Goal: Task Accomplishment & Management: Manage account settings

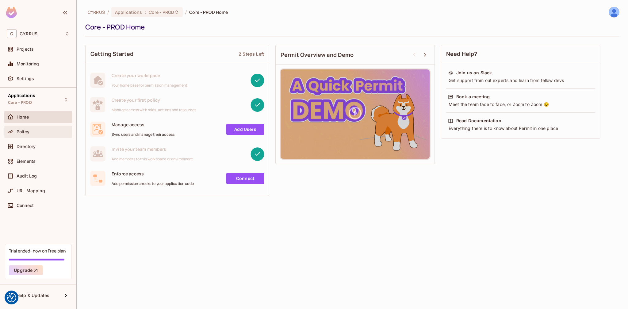
click at [27, 131] on span "Policy" at bounding box center [23, 131] width 13 height 5
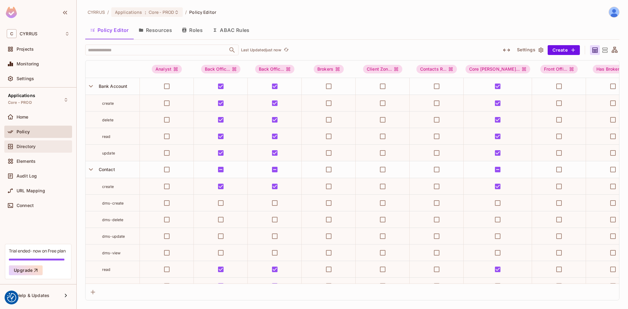
click at [46, 147] on div "Directory" at bounding box center [43, 146] width 53 height 5
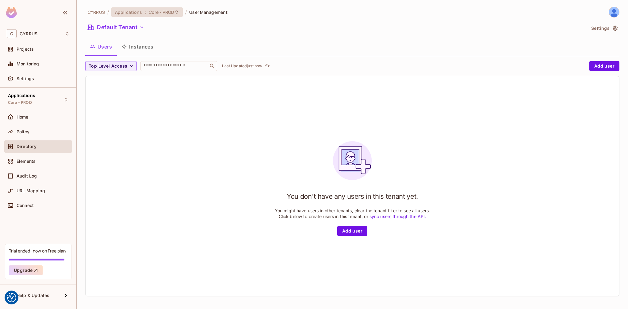
click at [150, 14] on span "Core - PROD" at bounding box center [161, 12] width 25 height 6
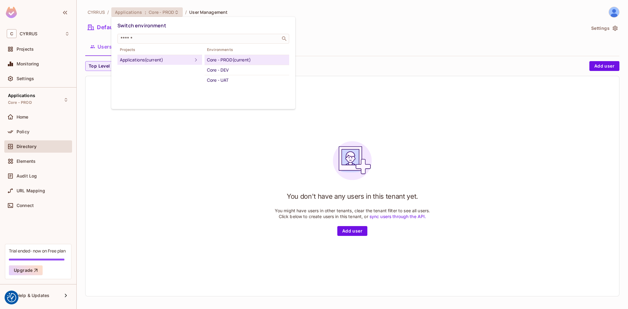
click at [227, 90] on div "Switch environment ​ Projects Applications (current) Environments Core - PROD (…" at bounding box center [203, 63] width 184 height 92
click at [227, 83] on div "Core - UAT" at bounding box center [247, 79] width 80 height 7
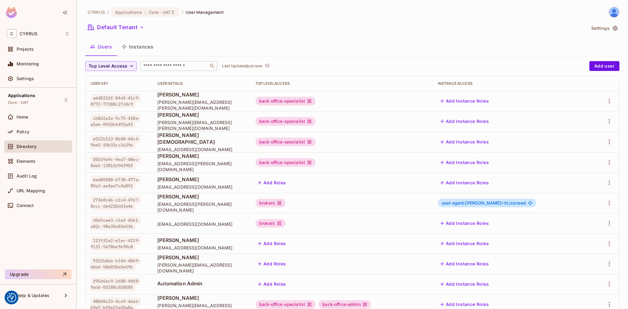
click at [158, 67] on input "text" at bounding box center [174, 66] width 64 height 6
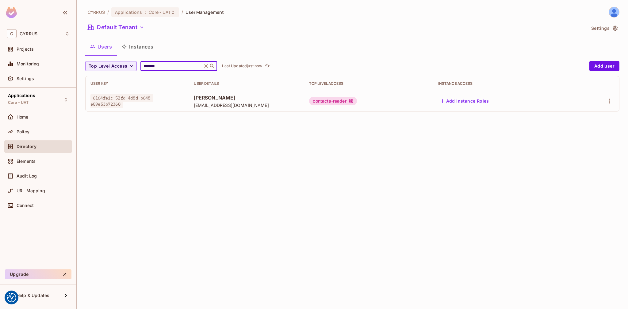
type input "*******"
click at [611, 102] on icon "button" at bounding box center [609, 100] width 7 height 7
click at [583, 115] on span "Edit" at bounding box center [577, 115] width 12 height 10
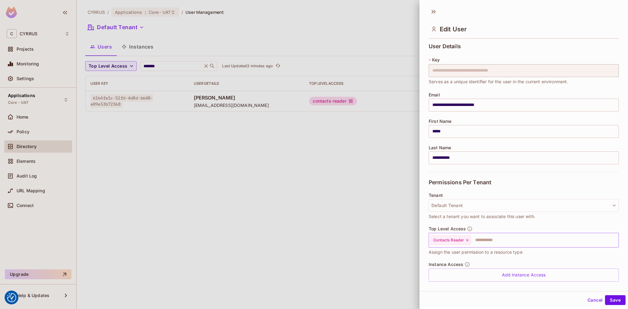
click at [488, 241] on input "text" at bounding box center [539, 240] width 135 height 12
click at [519, 244] on input "text" at bounding box center [539, 240] width 135 height 12
click at [508, 237] on input "text" at bounding box center [539, 240] width 135 height 12
click at [585, 300] on button "Cancel" at bounding box center [595, 300] width 20 height 10
